Goal: Task Accomplishment & Management: Use online tool/utility

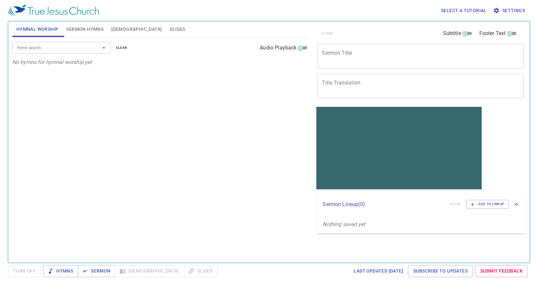
click at [364, 39] on div "clear Subtitle Footer Text" at bounding box center [417, 34] width 206 height 16
click at [363, 48] on div "x Sermon Title" at bounding box center [420, 56] width 206 height 25
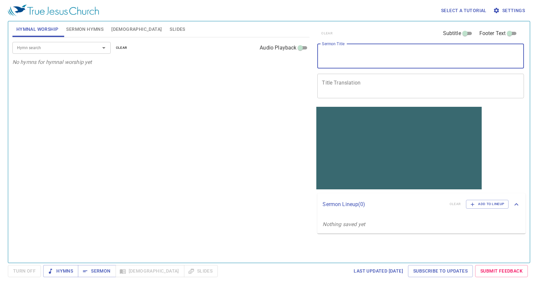
paste textarea "Senior Youth Class RE Month Presentation"
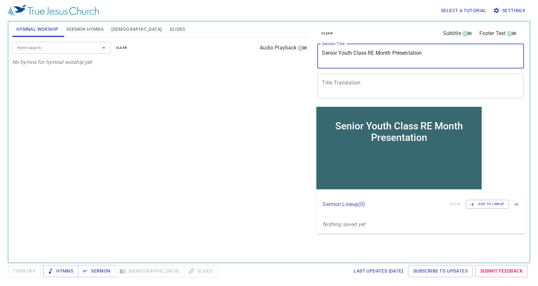
type textarea "Senior Youth Class RE Month Presentation"
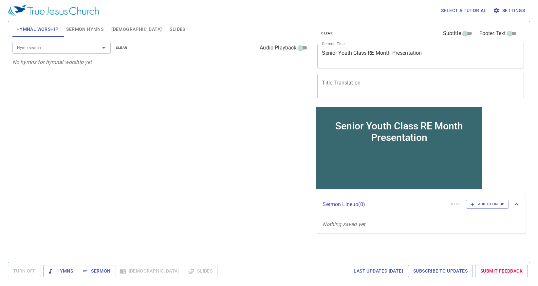
click at [340, 77] on div "x Title Translation" at bounding box center [420, 86] width 206 height 25
paste textarea "高级班宗教教育月成果展"
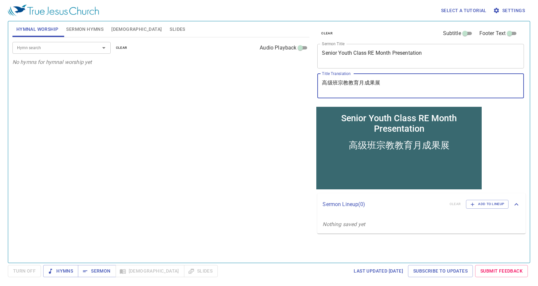
type textarea "高级班宗教教育月成果展"
click at [467, 33] on input "Subtitle" at bounding box center [465, 35] width 24 height 8
checkbox input "true"
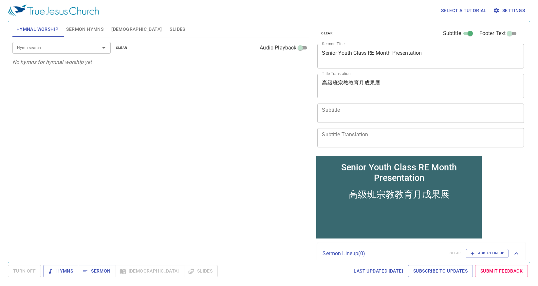
click at [337, 113] on textarea "Subtitle" at bounding box center [420, 113] width 197 height 12
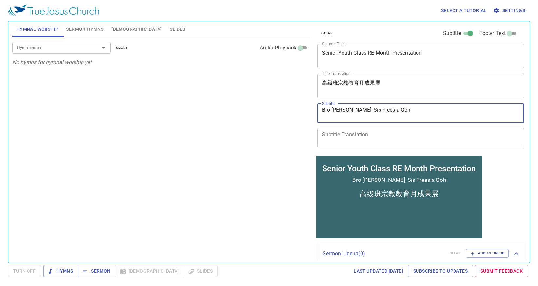
click at [426, 110] on textarea "Bro Gabriel Thien, Sis Freesia Goh" at bounding box center [420, 113] width 197 height 12
drag, startPoint x: 403, startPoint y: 108, endPoint x: 127, endPoint y: 110, distance: 276.5
click at [127, 110] on div "Hymnal Worship Sermon Hymns Bible Slides Hymn search Hymn search clear Audio Pl…" at bounding box center [269, 139] width 518 height 241
type textarea "Sis Freesia Goh, Bro [PERSON_NAME]"
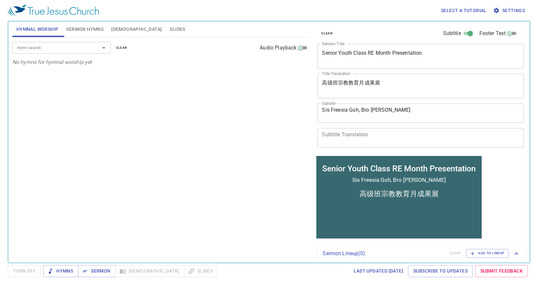
click at [161, 177] on div "Hymn search Hymn search clear Audio Playback No hymns for hymnal worship yet" at bounding box center [160, 147] width 297 height 220
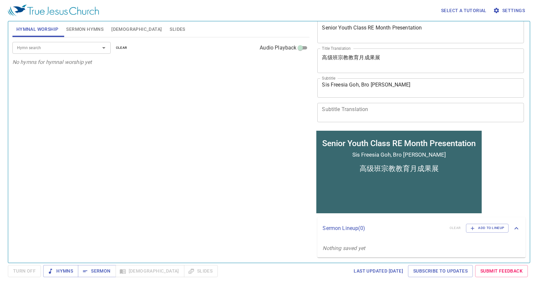
click at [417, 158] on div "Sis Freesia Goh, Bro [PERSON_NAME]" at bounding box center [398, 154] width 165 height 10
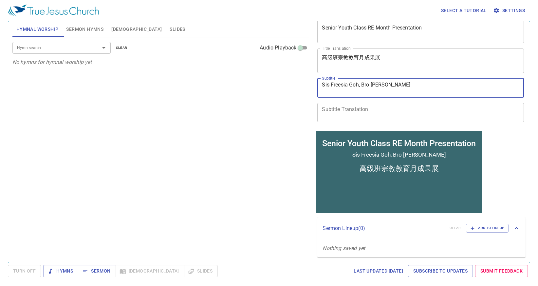
drag, startPoint x: 431, startPoint y: 89, endPoint x: 117, endPoint y: 99, distance: 313.3
click at [117, 99] on div "Hymnal Worship Sermon Hymns Bible Slides Hymn search Hymn search clear Audio Pl…" at bounding box center [269, 139] width 518 height 241
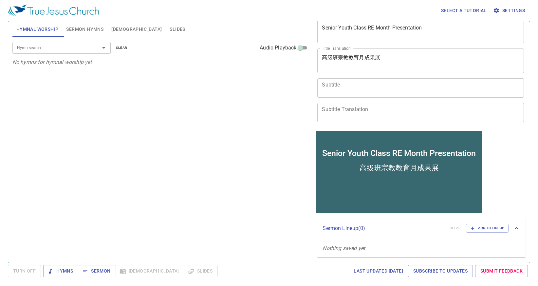
drag, startPoint x: 254, startPoint y: 116, endPoint x: 237, endPoint y: 114, distance: 16.8
click at [253, 116] on div "Hymn search Hymn search clear Audio Playback No hymns for hymnal worship yet" at bounding box center [160, 147] width 297 height 220
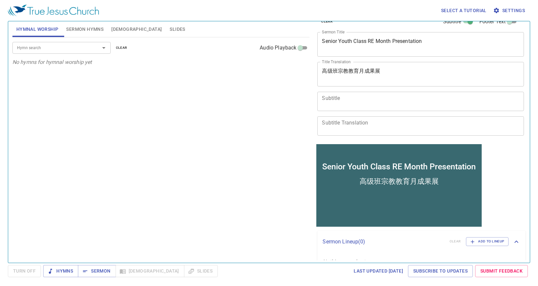
scroll to position [0, 0]
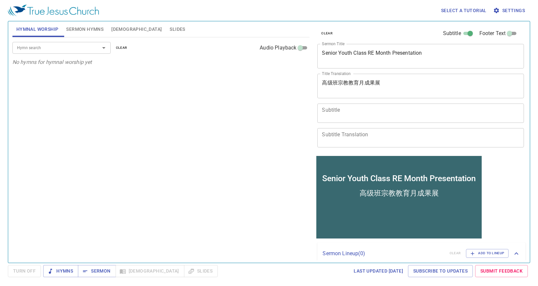
click at [506, 35] on input "Footer Text" at bounding box center [509, 35] width 24 height 8
checkbox input "true"
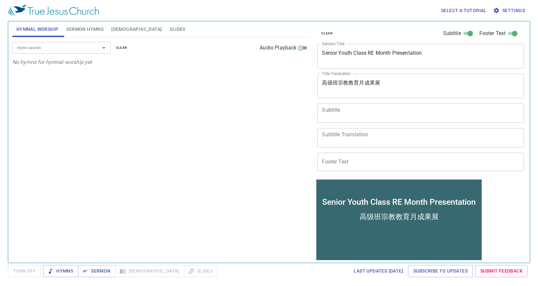
click at [382, 167] on input "Footer Text" at bounding box center [420, 161] width 206 height 18
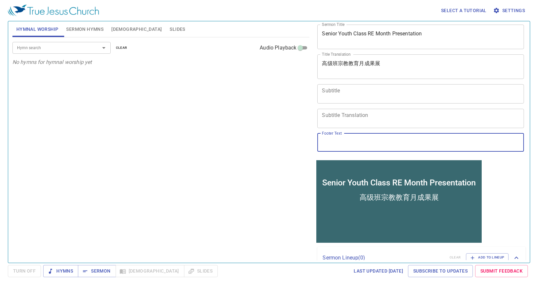
scroll to position [49, 0]
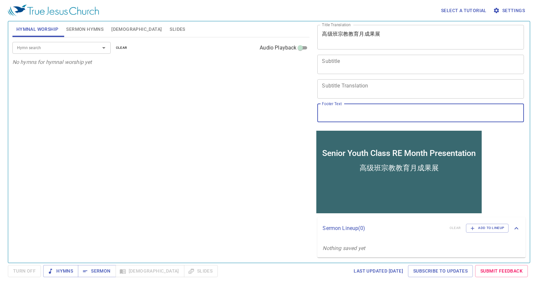
type input "F"
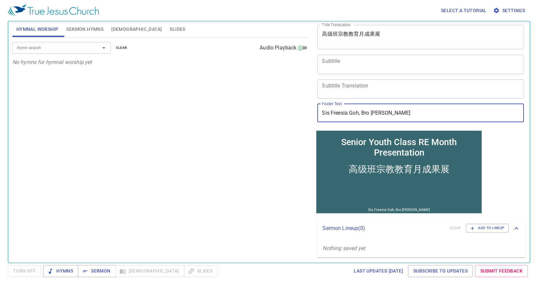
type input "Sis Freesia Goh, Bro [PERSON_NAME]"
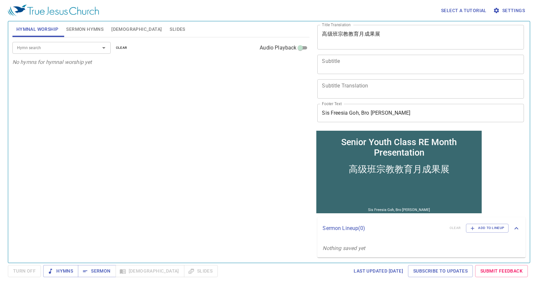
click at [142, 201] on div "Hymn search Hymn search clear Audio Playback No hymns for hymnal worship yet" at bounding box center [160, 147] width 297 height 220
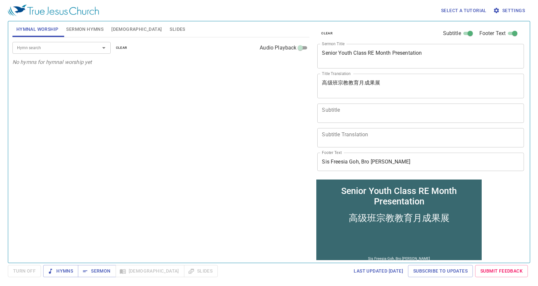
drag, startPoint x: 461, startPoint y: 33, endPoint x: 437, endPoint y: 55, distance: 32.9
click at [461, 33] on input "Subtitle" at bounding box center [470, 35] width 24 height 8
checkbox input "false"
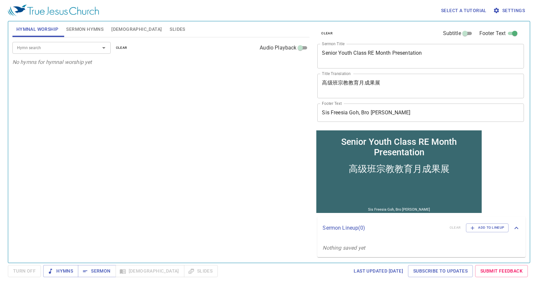
drag, startPoint x: 193, startPoint y: 157, endPoint x: 234, endPoint y: 158, distance: 40.9
click at [193, 157] on div "Hymn search Hymn search clear Audio Playback No hymns for hymnal worship yet" at bounding box center [160, 147] width 297 height 220
drag, startPoint x: 187, startPoint y: 151, endPoint x: 129, endPoint y: 136, distance: 59.6
click at [187, 151] on div "Hymn search Hymn search clear Audio Playback No hymns for hymnal worship yet" at bounding box center [160, 147] width 297 height 220
click at [74, 31] on span "Sermon Hymns" at bounding box center [84, 29] width 37 height 8
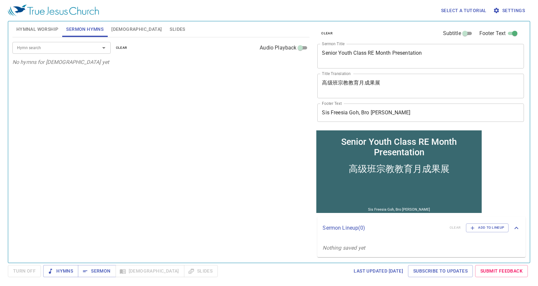
click at [37, 47] on input "Hymn search" at bounding box center [51, 48] width 75 height 8
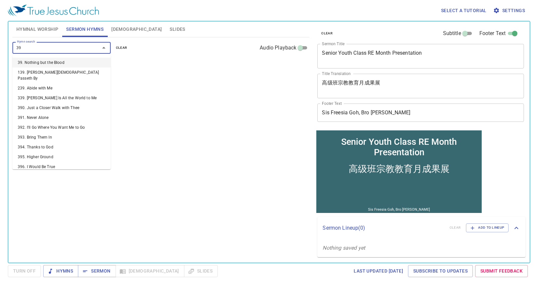
type input "398"
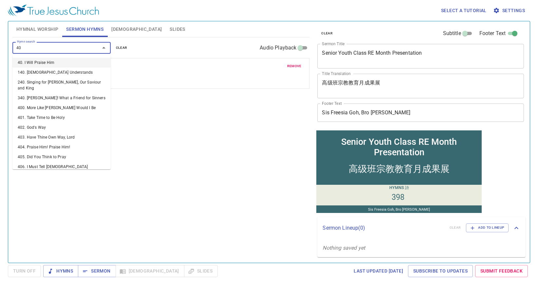
type input "407"
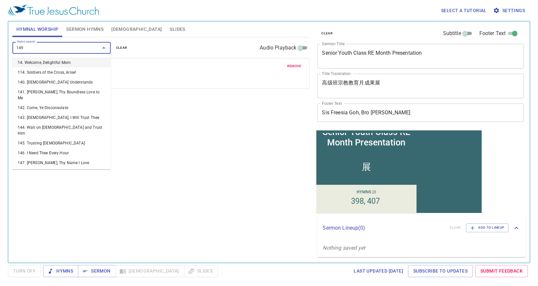
type input "149. Leaning on the Everlasting Arms"
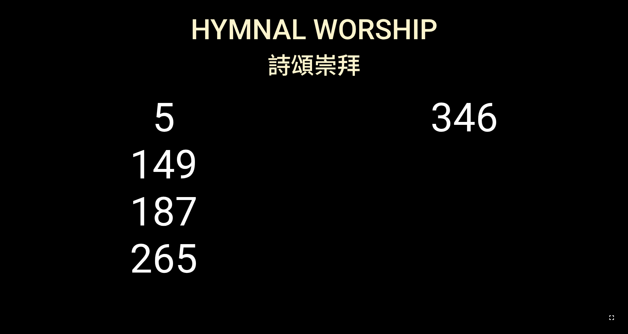
click at [419, 261] on icon "button" at bounding box center [612, 318] width 8 height 8
